Goal: Book appointment/travel/reservation

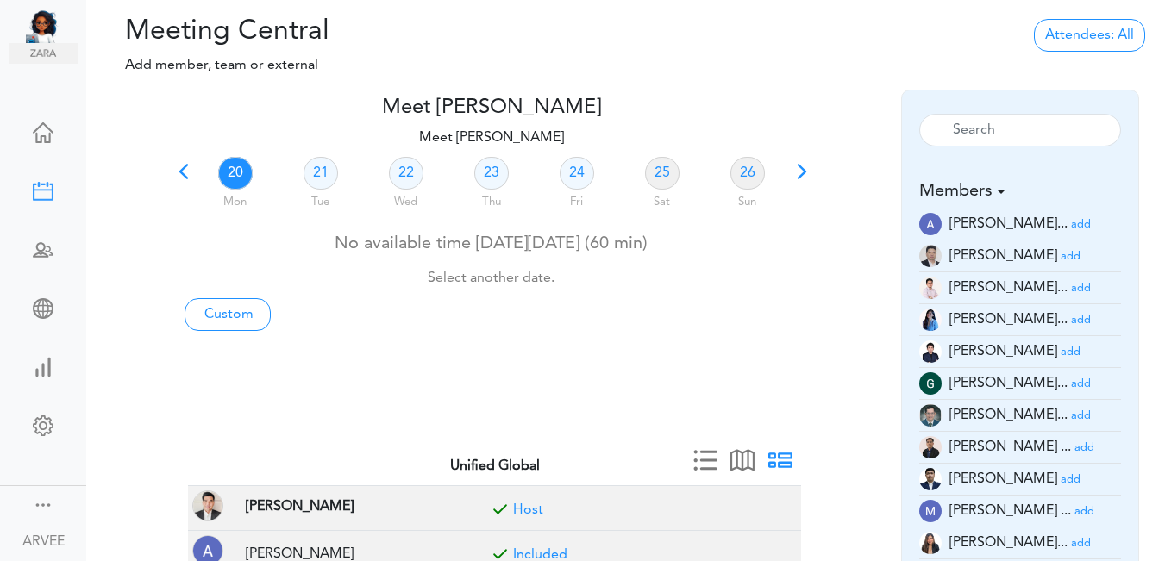
click at [183, 168] on span at bounding box center [184, 178] width 24 height 24
click at [184, 175] on span at bounding box center [184, 178] width 24 height 24
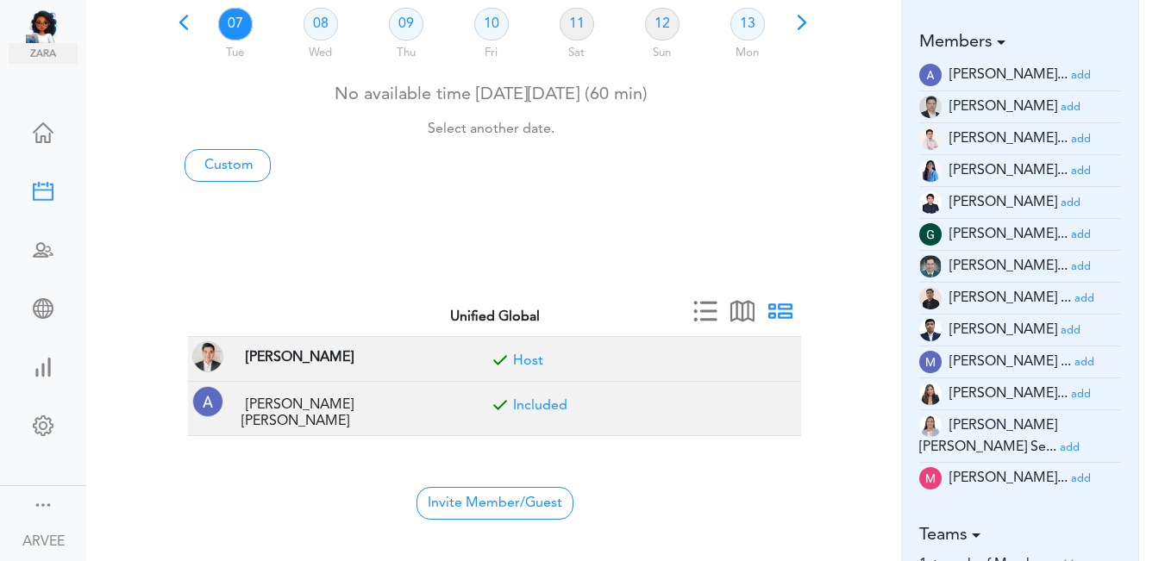
scroll to position [272, 0]
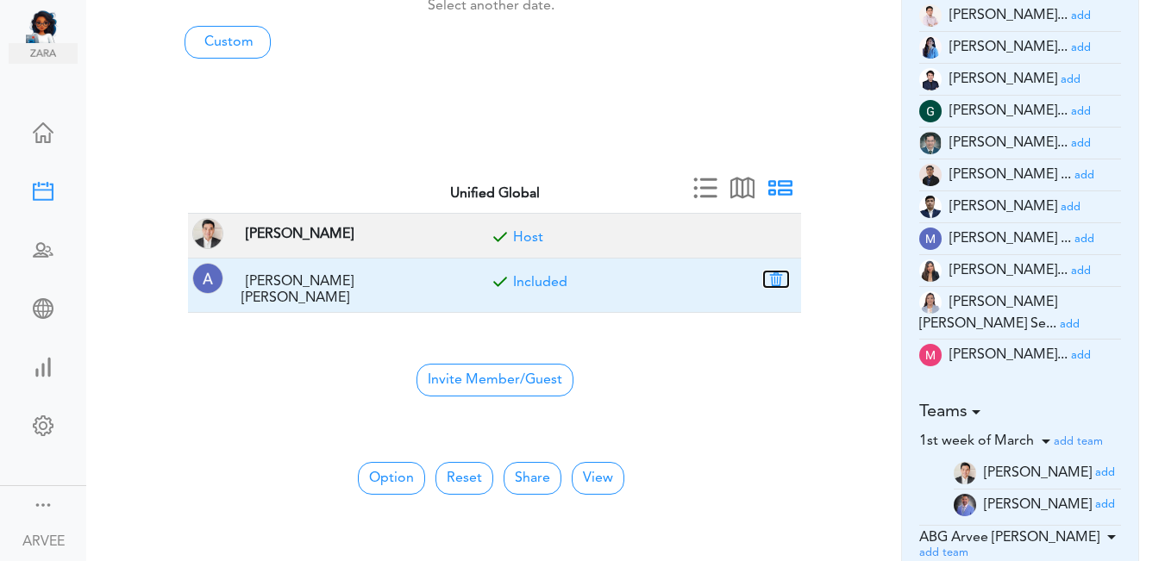
click at [773, 275] on button "button" at bounding box center [776, 280] width 24 height 16
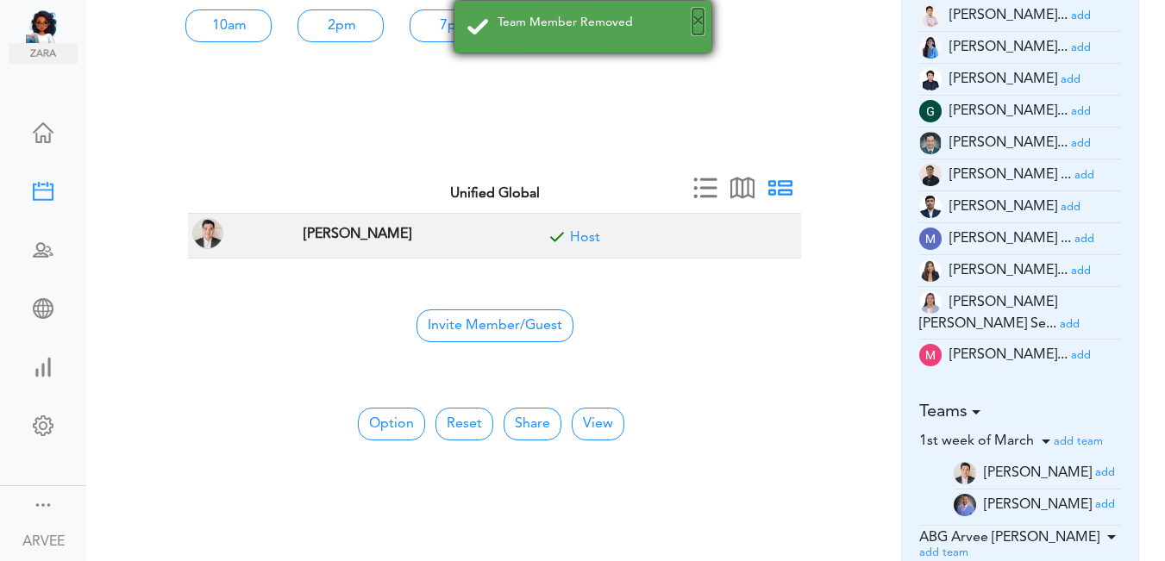
click at [700, 25] on button "×" at bounding box center [697, 22] width 11 height 26
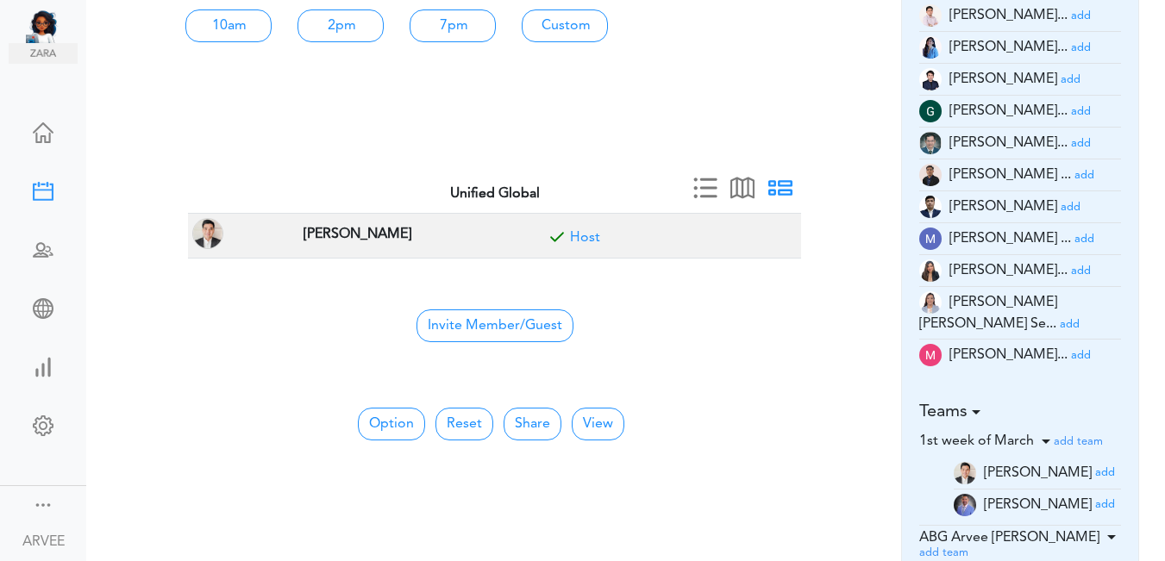
click at [1074, 175] on small "add" at bounding box center [1084, 175] width 20 height 11
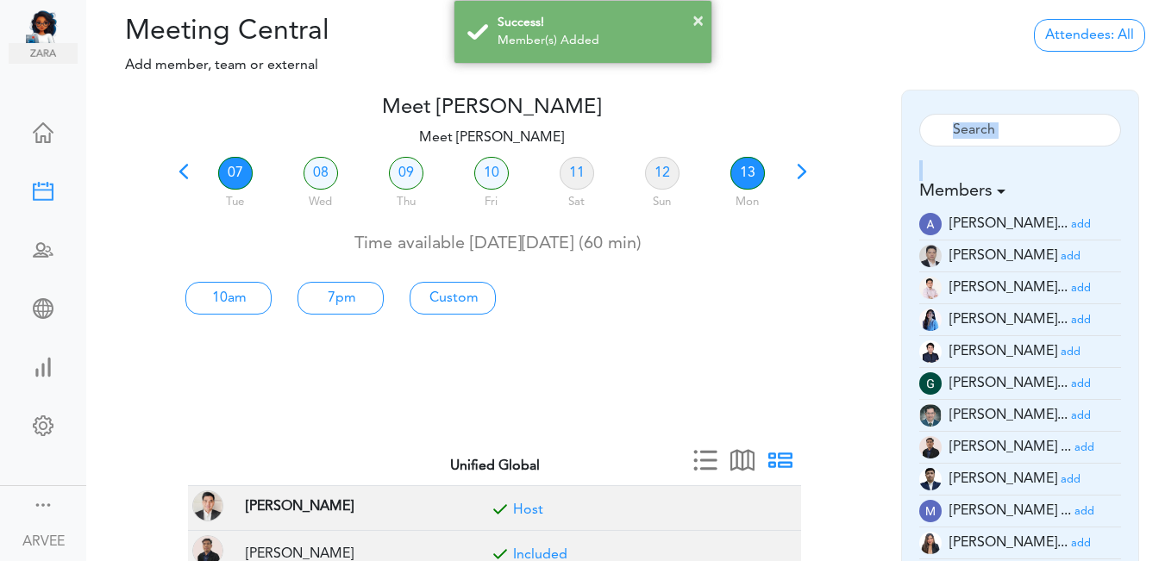
click at [750, 170] on link "13" at bounding box center [747, 173] width 34 height 33
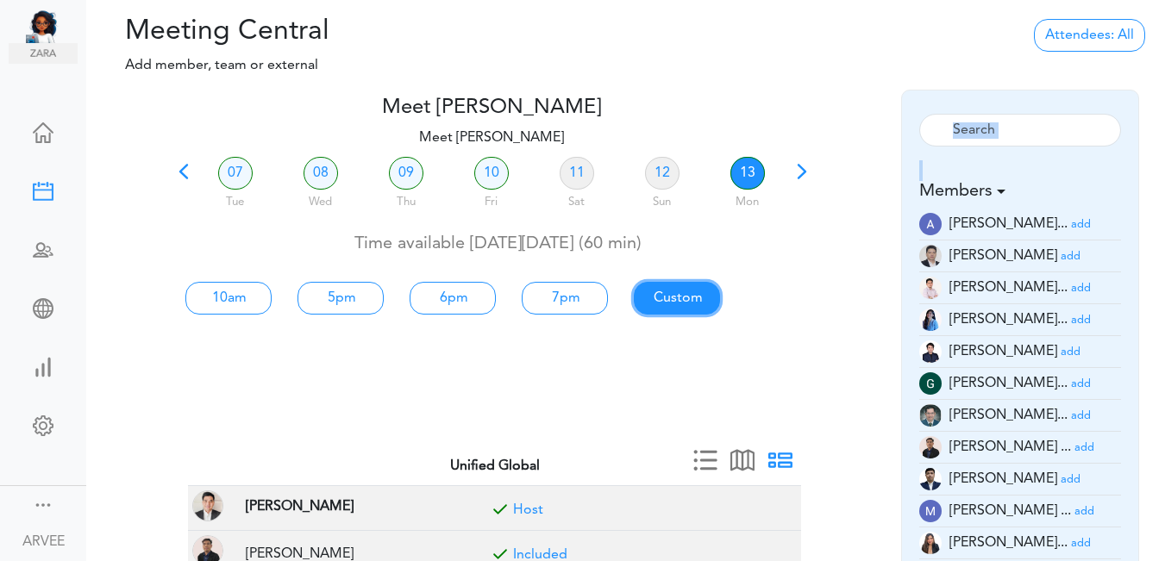
click at [672, 298] on link "Custom" at bounding box center [677, 298] width 86 height 33
type input "Meet [PERSON_NAME]"
type input "[URL][DOMAIN_NAME][SECURITY_DATA]"
type input "[DATE]T10:00"
type input "[DATE]T11:00"
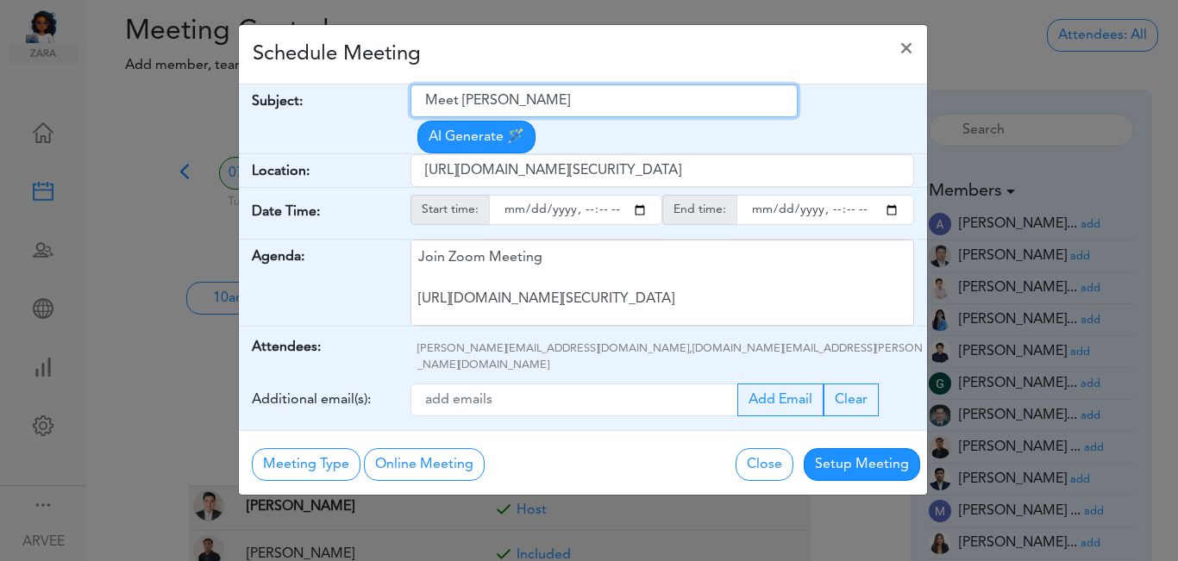
drag, startPoint x: 426, startPoint y: 99, endPoint x: 559, endPoint y: 96, distance: 132.8
click at [593, 107] on input "Meet [PERSON_NAME]" at bounding box center [603, 100] width 387 height 33
paste input "[PERSON_NAME] - Discussion"
type input "[PERSON_NAME] - Discussion"
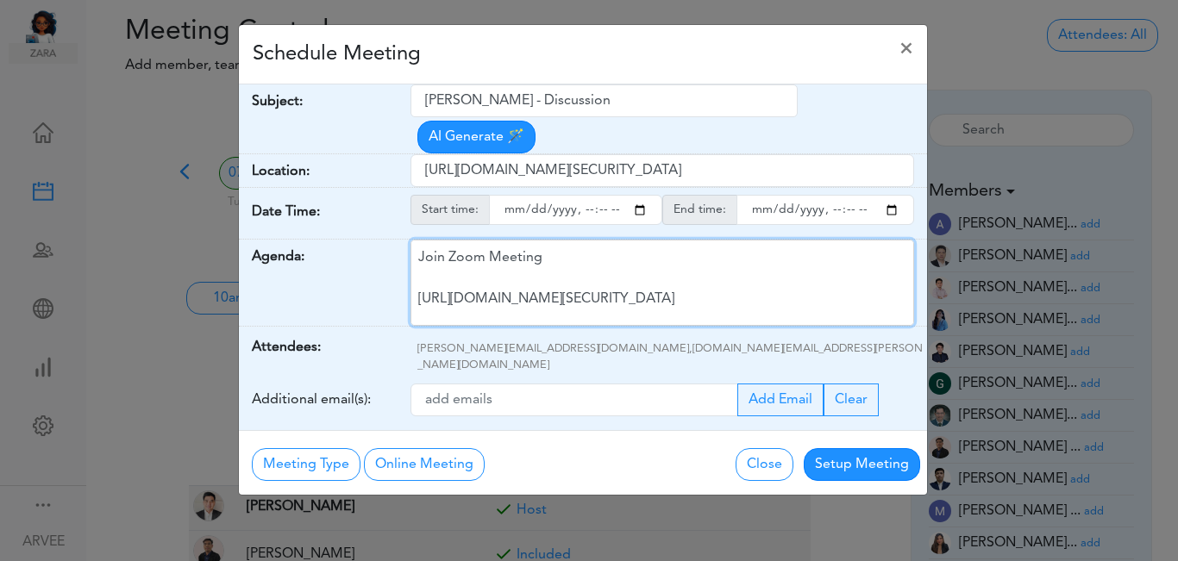
click at [572, 247] on div "Join Zoom Meeting [URL][DOMAIN_NAME][SECURITY_DATA] Meeting ID: 9174257685 Pass…" at bounding box center [661, 283] width 503 height 86
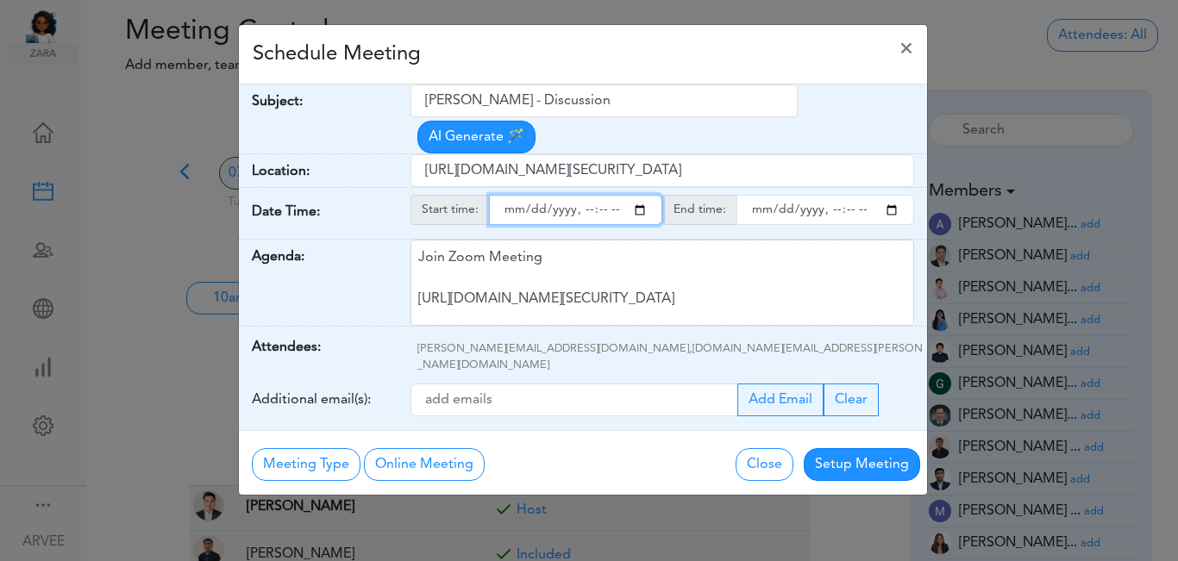
click at [638, 195] on input "starttime" at bounding box center [575, 210] width 173 height 30
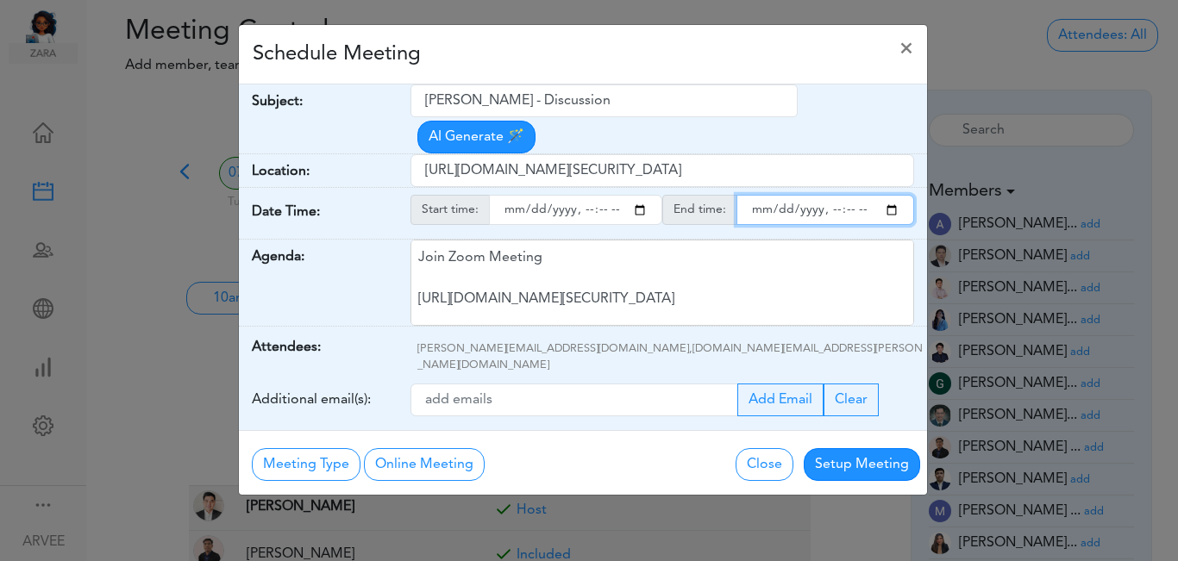
type input "[DATE]T16:00"
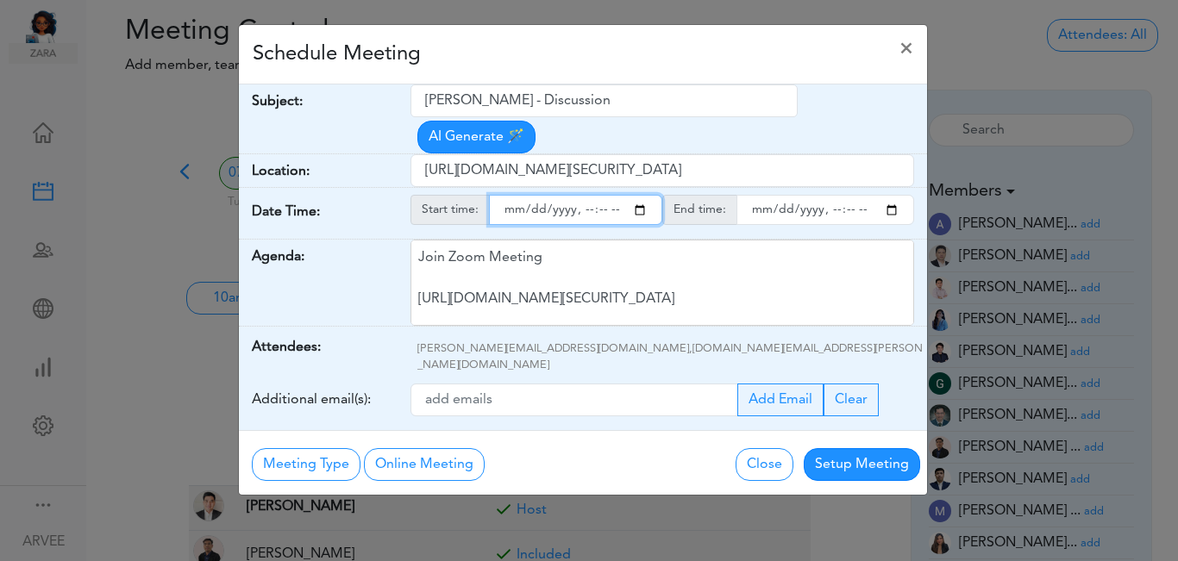
click at [888, 195] on input "endtime" at bounding box center [825, 210] width 178 height 30
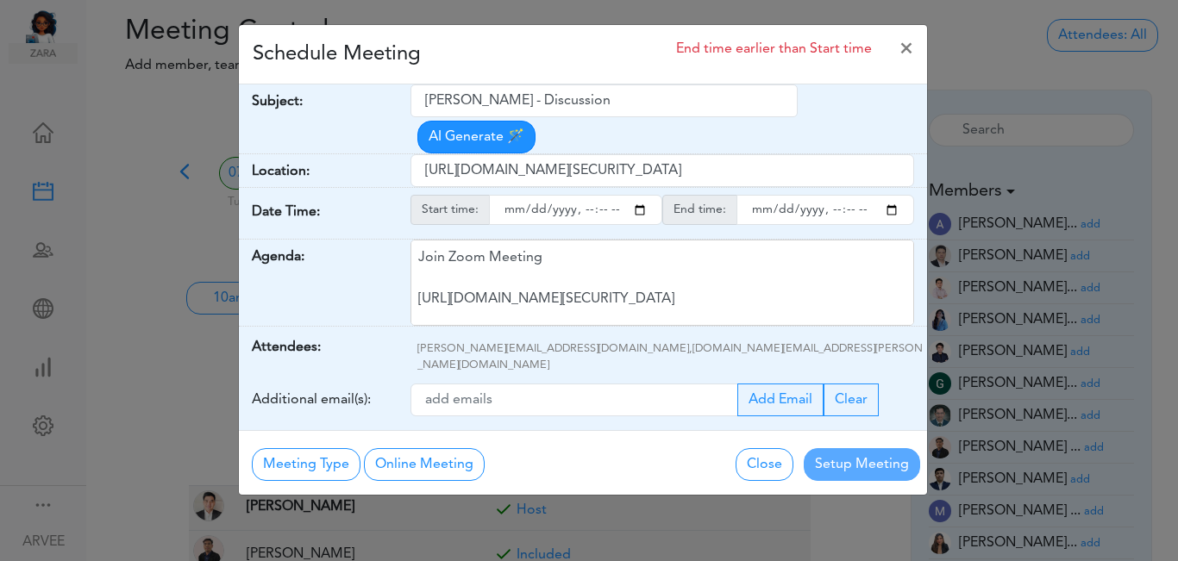
type input "[DATE]T17:00"
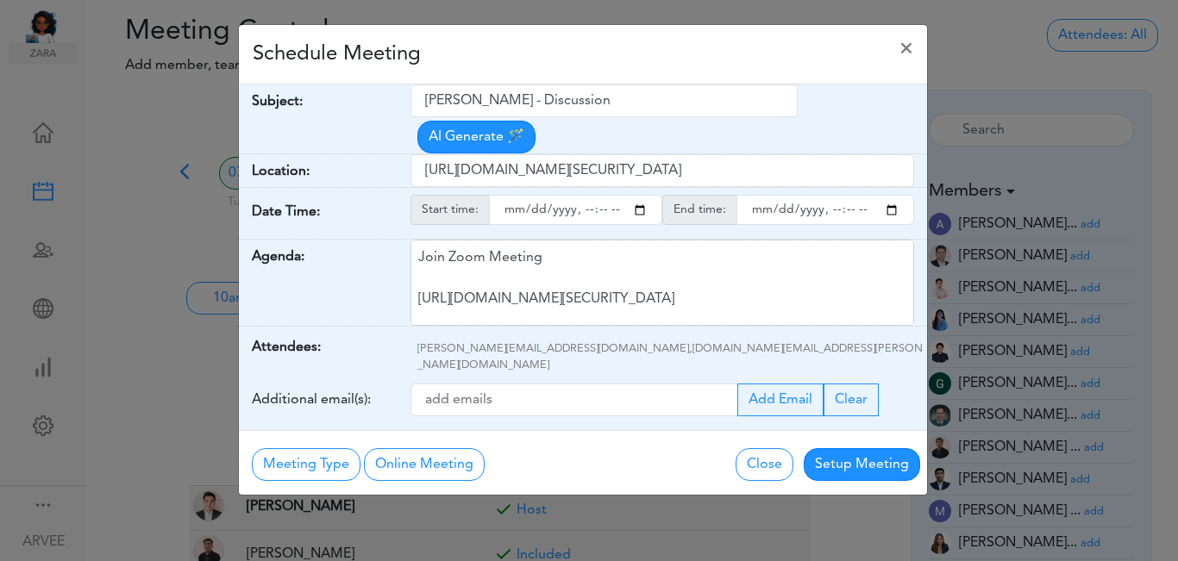
click at [567, 51] on div "Schedule Meeting ×" at bounding box center [583, 54] width 688 height 59
click at [852, 448] on button "Setup Meeting" at bounding box center [862, 464] width 116 height 33
